Goal: Find specific page/section: Find specific page/section

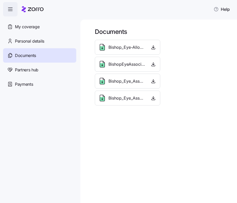
click at [40, 10] on icon at bounding box center [33, 9] width 22 height 6
